Goal: Information Seeking & Learning: Compare options

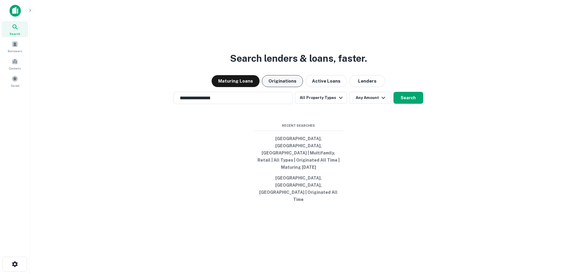
click at [289, 87] on button "Originations" at bounding box center [282, 81] width 41 height 12
click at [399, 104] on button "Search" at bounding box center [408, 98] width 30 height 12
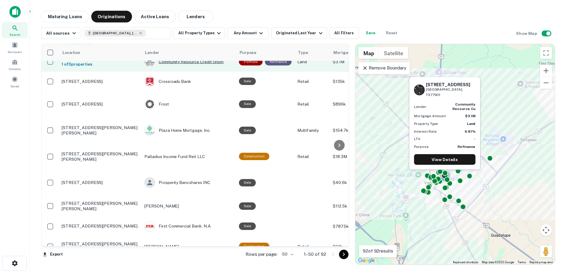
scroll to position [89, 0]
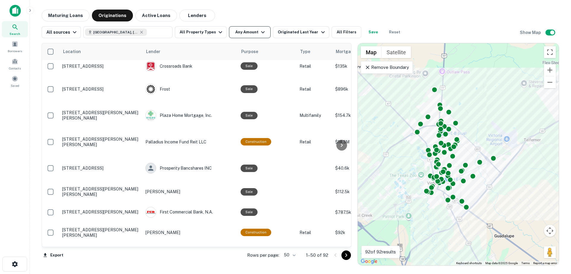
click at [233, 34] on button "Any Amount" at bounding box center [250, 32] width 42 height 12
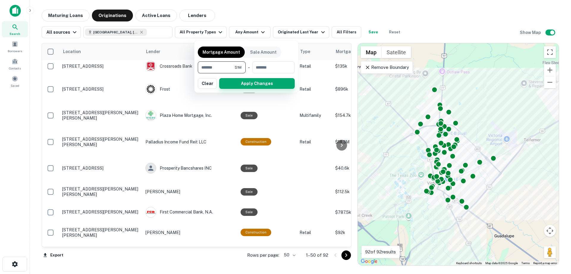
type input "*******"
click at [243, 84] on button "Apply Changes" at bounding box center [257, 83] width 76 height 11
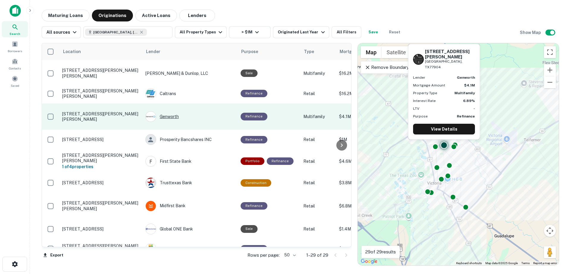
click at [178, 115] on div "Genworth" at bounding box center [190, 116] width 89 height 11
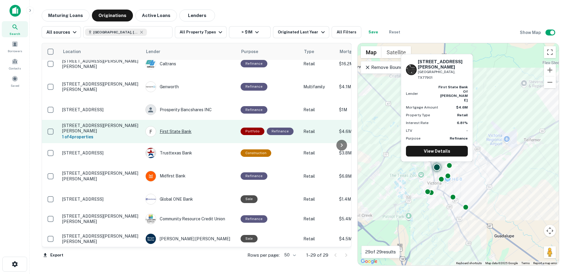
click at [175, 129] on div "First State Bank" at bounding box center [190, 131] width 89 height 11
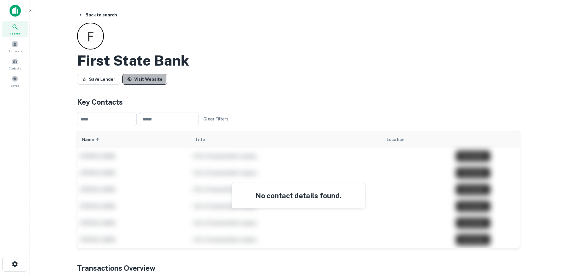
click at [131, 75] on link "Visit Website" at bounding box center [144, 79] width 45 height 11
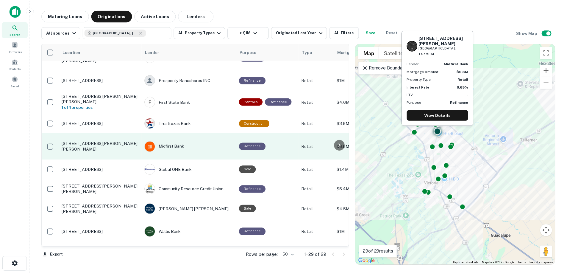
scroll to position [179, 0]
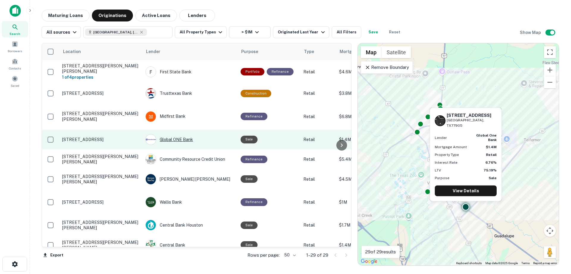
click at [204, 134] on div "Global ONE Bank" at bounding box center [190, 139] width 89 height 11
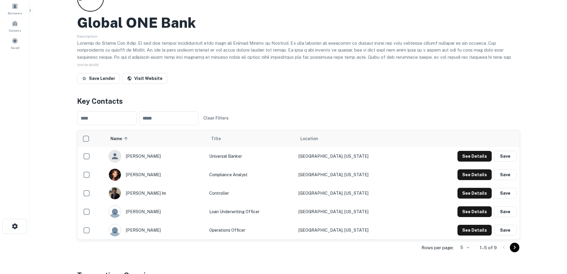
scroll to position [89, 0]
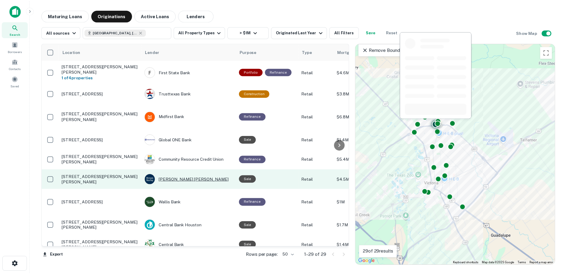
scroll to position [208, 0]
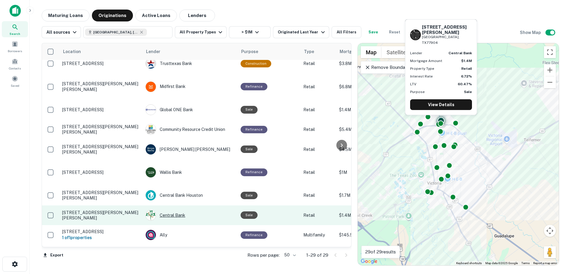
click at [206, 210] on div "Central Bank" at bounding box center [190, 215] width 89 height 11
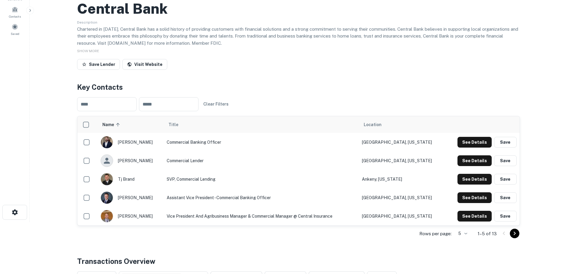
scroll to position [60, 0]
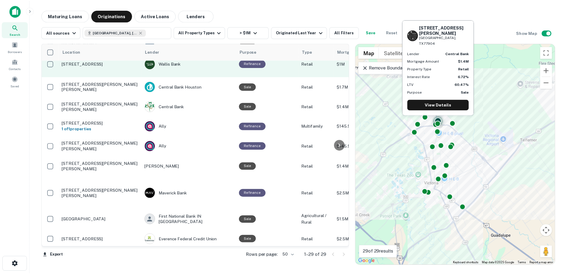
scroll to position [327, 0]
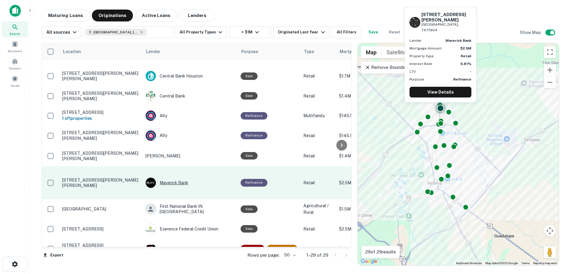
click at [211, 177] on div "Maverick Bank" at bounding box center [190, 182] width 89 height 11
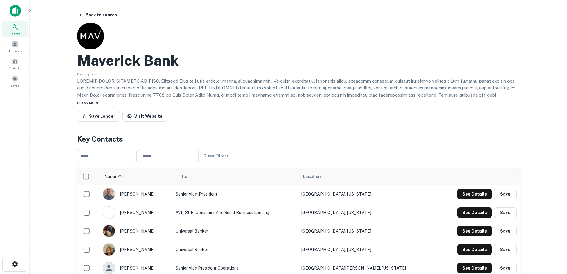
click at [92, 103] on span "SHOW MORE" at bounding box center [88, 103] width 22 height 4
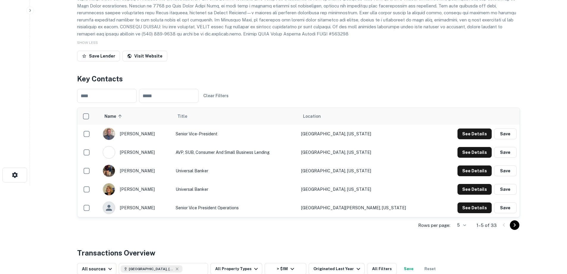
scroll to position [89, 0]
click at [516, 224] on icon "Go to next page" at bounding box center [514, 224] width 7 height 7
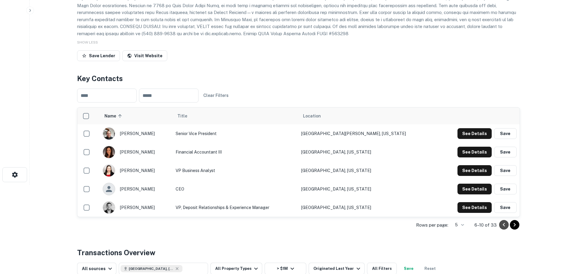
click at [500, 226] on icon "Go to previous page" at bounding box center [503, 224] width 7 height 7
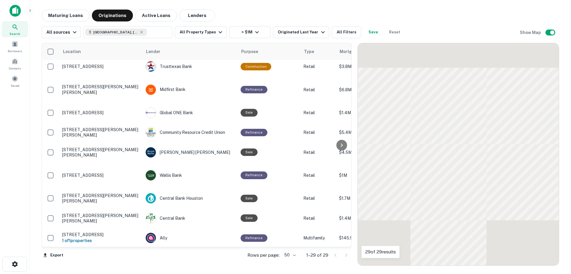
scroll to position [327, 0]
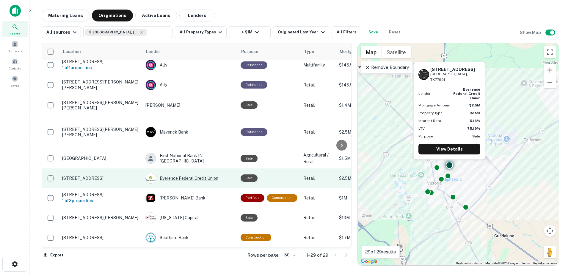
scroll to position [387, 0]
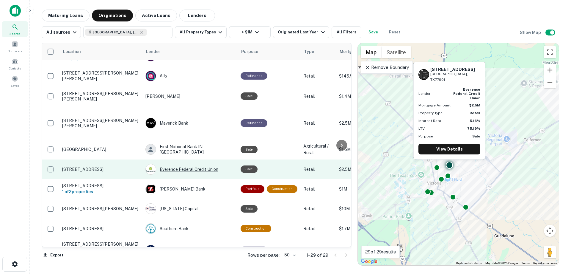
click at [198, 164] on div "Everence Federal Credit Union" at bounding box center [190, 169] width 89 height 11
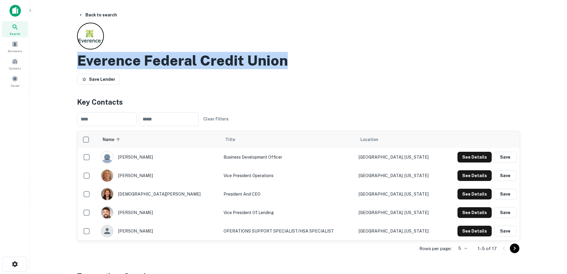
drag, startPoint x: 238, startPoint y: 65, endPoint x: 100, endPoint y: 58, distance: 138.2
click at [75, 62] on div "Back to search Everence Federal Credit Union Save Lender Key Contacts ​ ​ Clear…" at bounding box center [298, 227] width 457 height 434
copy h2 "Everence Federal Credit Union"
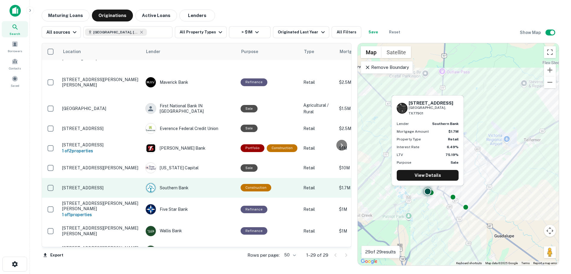
scroll to position [430, 0]
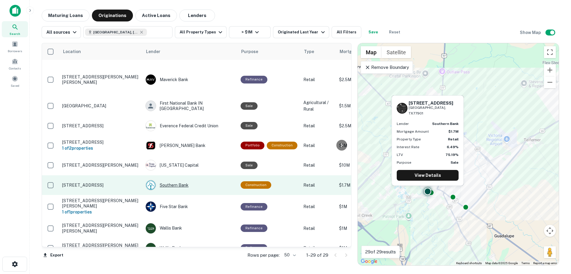
click at [160, 179] on div "Southern Bank" at bounding box center [190, 184] width 89 height 11
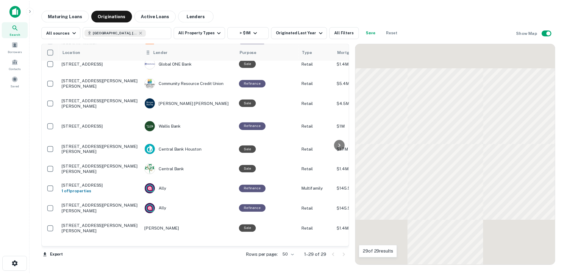
scroll to position [430, 0]
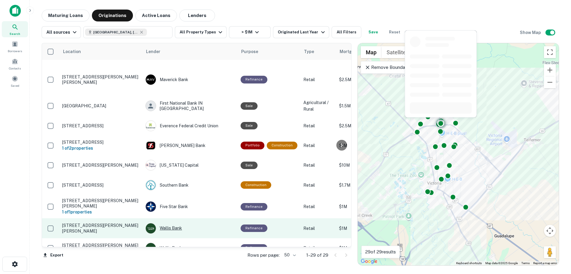
click at [179, 223] on div "Wallis Bank" at bounding box center [190, 228] width 89 height 11
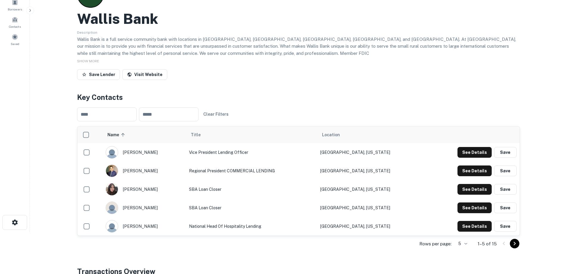
scroll to position [60, 0]
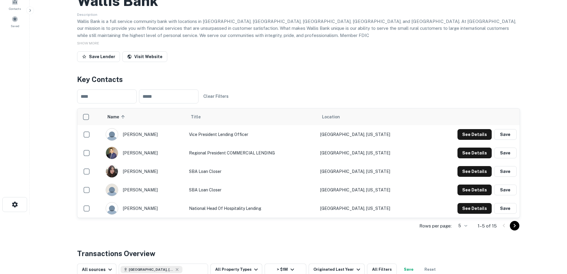
click at [513, 224] on icon "Go to next page" at bounding box center [514, 225] width 7 height 7
